Goal: Task Accomplishment & Management: Use online tool/utility

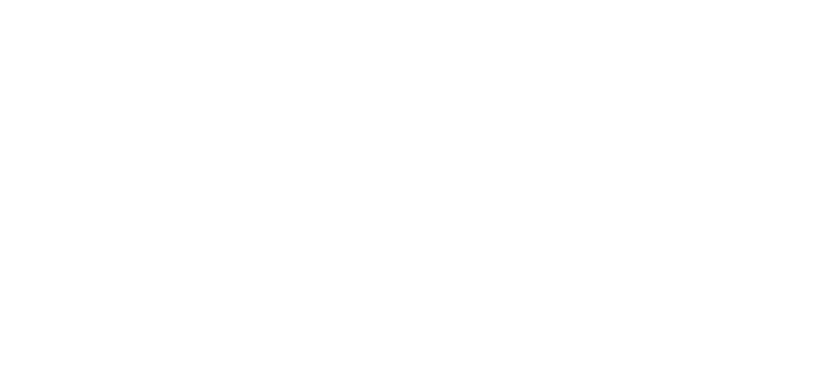
click at [24, 24] on icon at bounding box center [21, 225] width 34 height 442
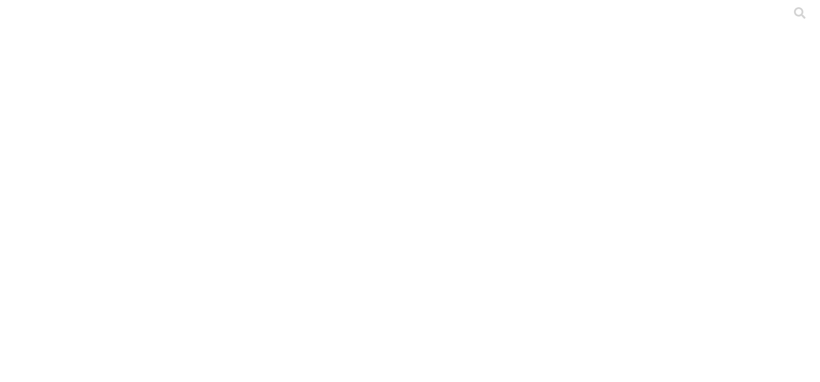
click at [26, 20] on icon at bounding box center [21, 225] width 34 height 442
